Goal: Information Seeking & Learning: Stay updated

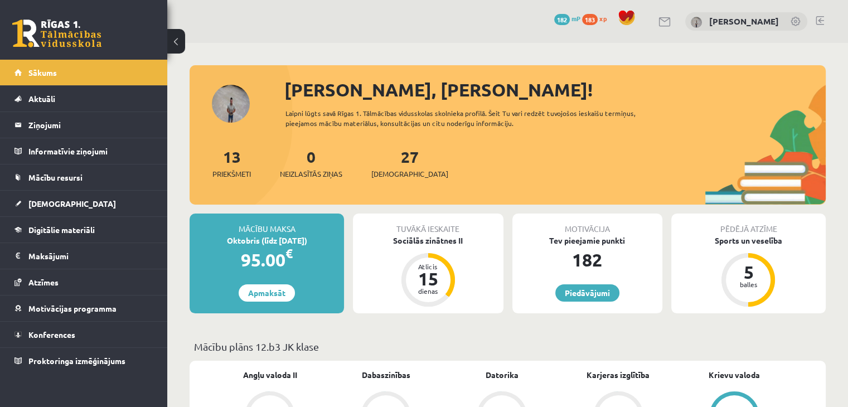
click at [61, 40] on link at bounding box center [56, 34] width 89 height 28
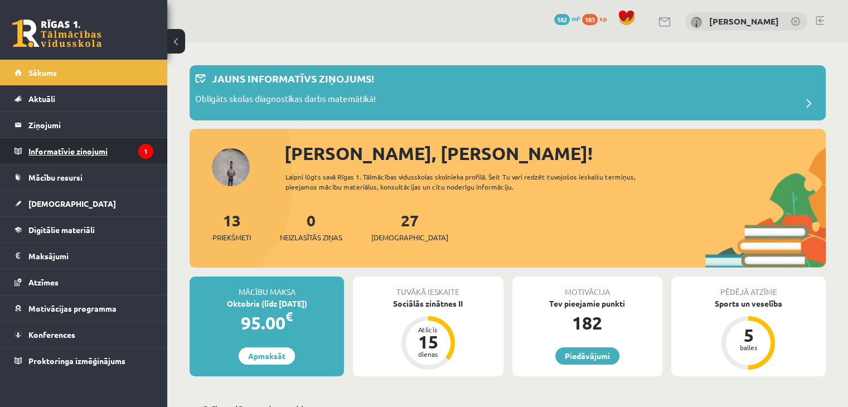
click at [85, 154] on legend "Informatīvie ziņojumi 1" at bounding box center [90, 151] width 125 height 26
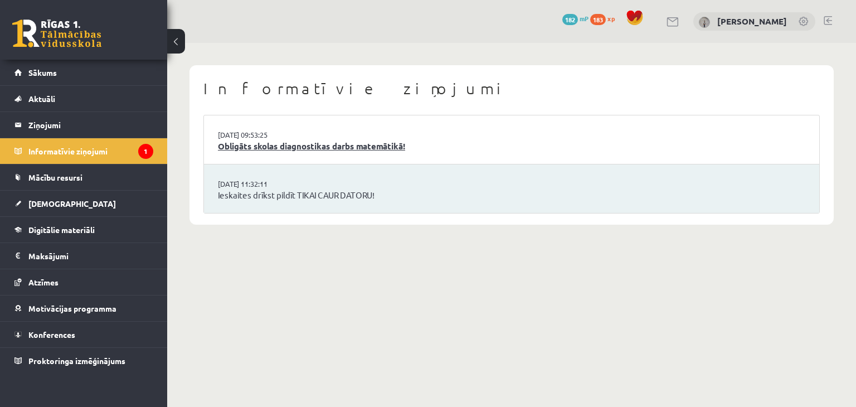
click at [372, 143] on link "Obligāts skolas diagnostikas darbs matemātikā!" at bounding box center [512, 146] width 588 height 13
